Goal: Use online tool/utility: Utilize a website feature to perform a specific function

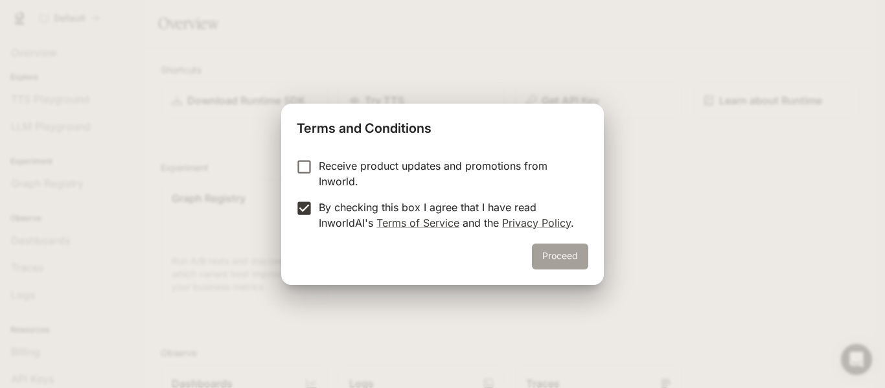
click at [538, 255] on button "Proceed" at bounding box center [560, 257] width 56 height 26
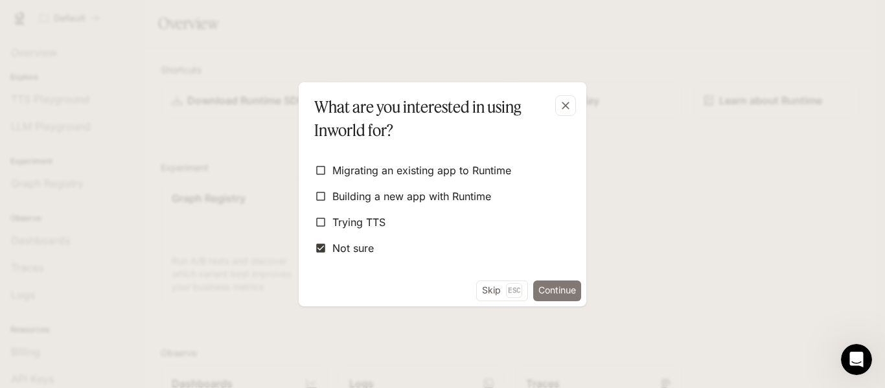
click at [548, 288] on button "Continue" at bounding box center [557, 290] width 48 height 21
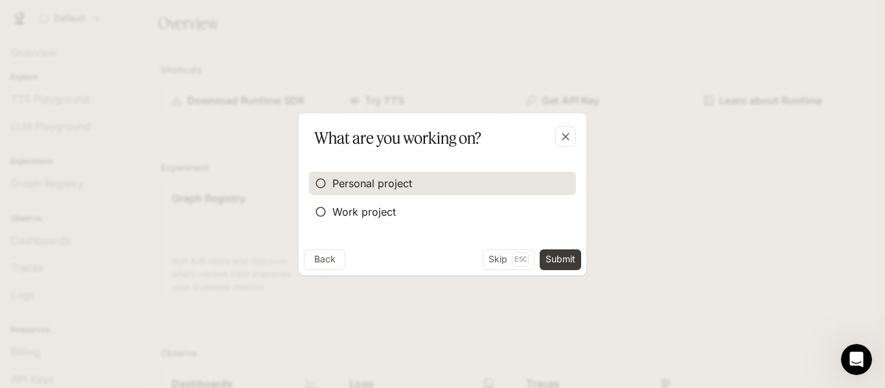
click at [355, 181] on span "Personal project" at bounding box center [372, 184] width 80 height 16
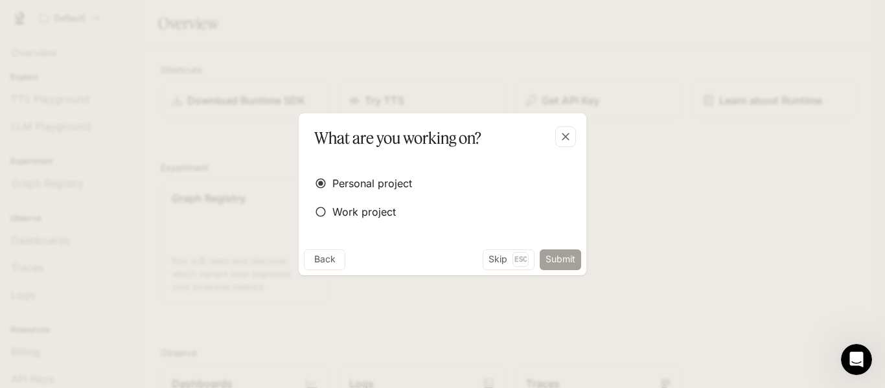
click at [553, 253] on button "Submit" at bounding box center [560, 259] width 41 height 21
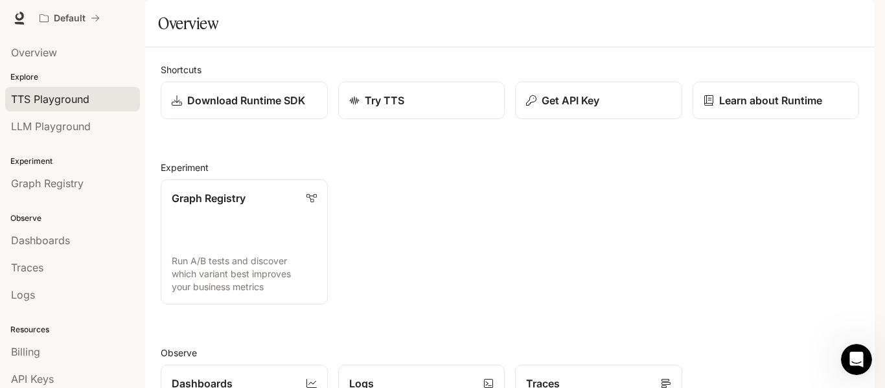
click at [93, 101] on div "TTS Playground" at bounding box center [72, 99] width 123 height 16
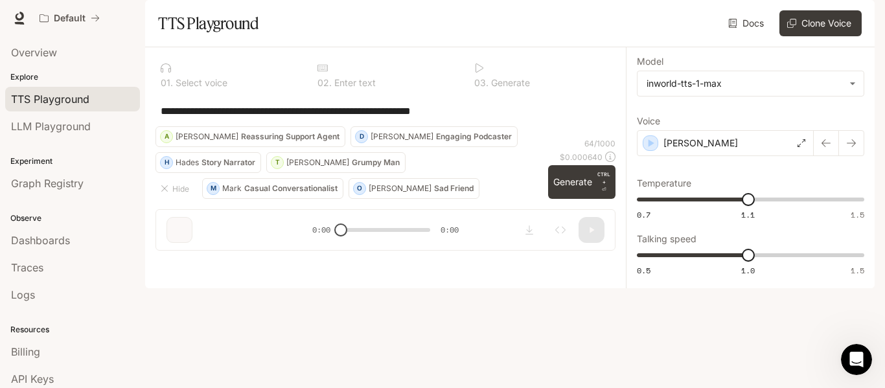
click at [236, 166] on p "Story Narrator" at bounding box center [228, 163] width 54 height 8
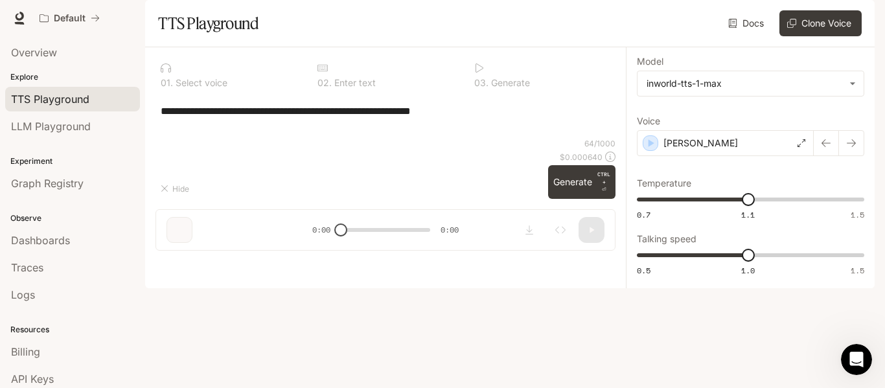
type textarea "**********"
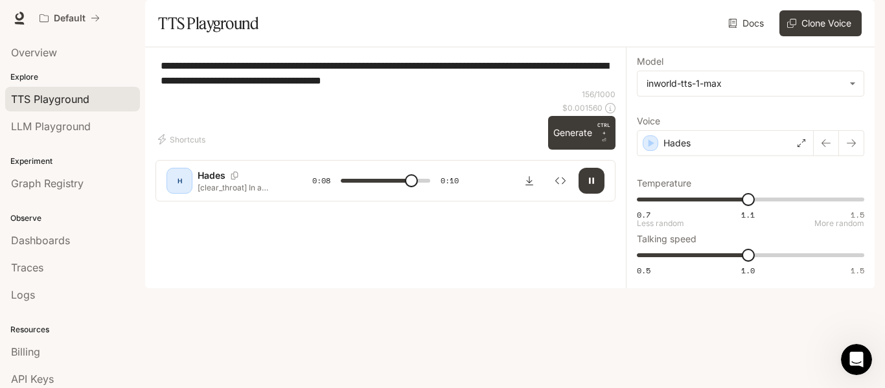
type input "***"
type input "****"
click at [698, 209] on span "0.7 1.1 1.5 0.92" at bounding box center [748, 199] width 222 height 19
type input "*"
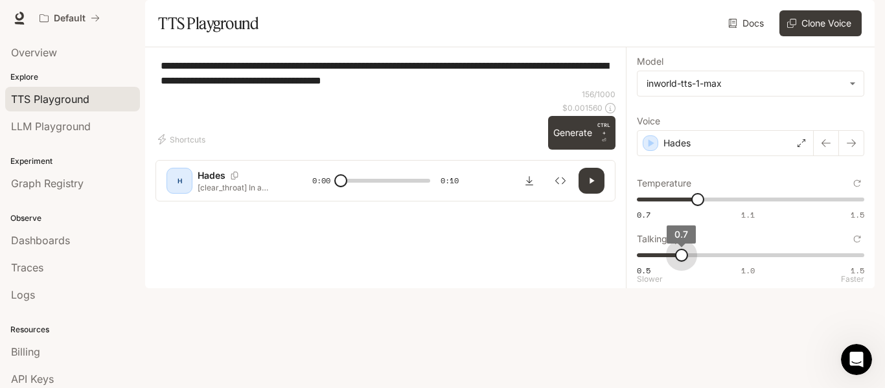
click at [678, 265] on span "0.5 1.0 1.5 0.7" at bounding box center [748, 254] width 222 height 19
type input "*"
click at [749, 265] on span "0.5 1.0 1.5 1" at bounding box center [748, 254] width 222 height 19
click at [718, 156] on div "Hades" at bounding box center [725, 143] width 177 height 26
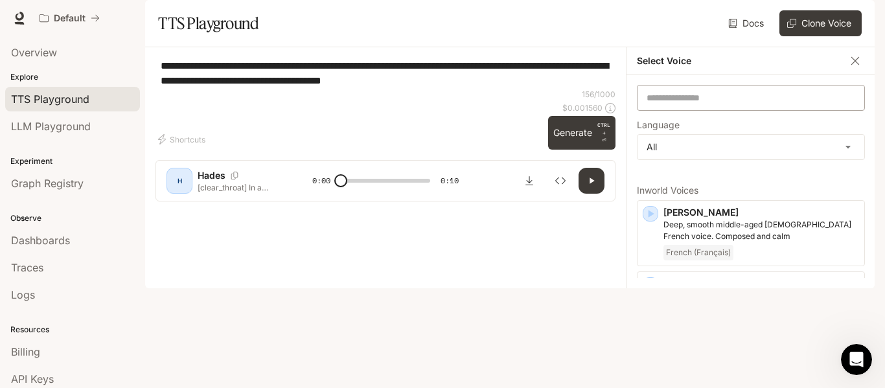
click at [691, 111] on div "​" at bounding box center [751, 98] width 228 height 26
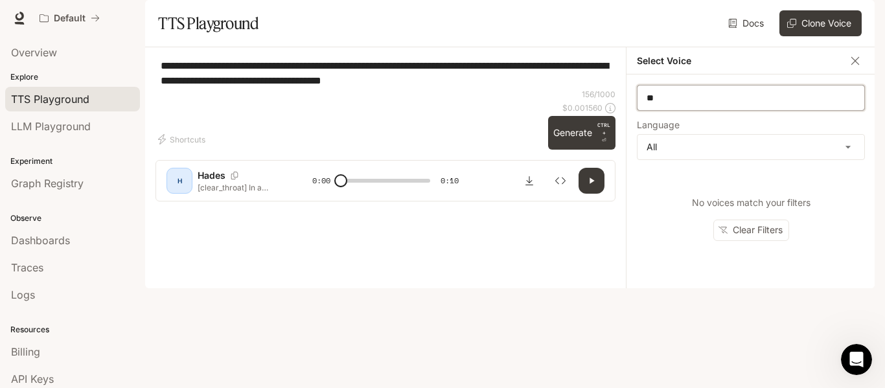
type input "*"
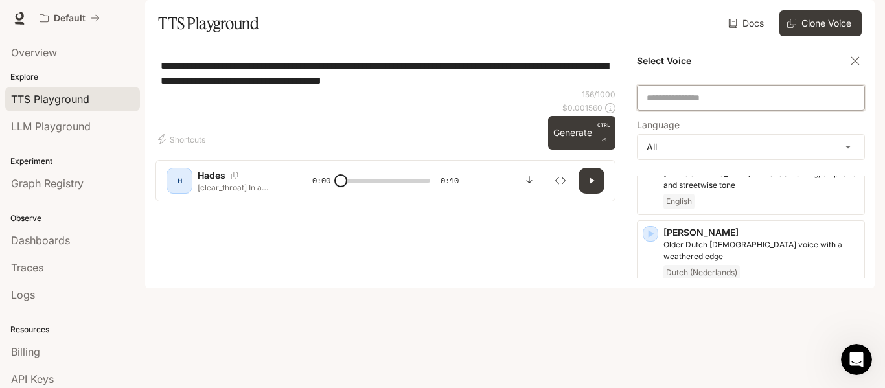
scroll to position [709, 0]
